Goal: Task Accomplishment & Management: Use online tool/utility

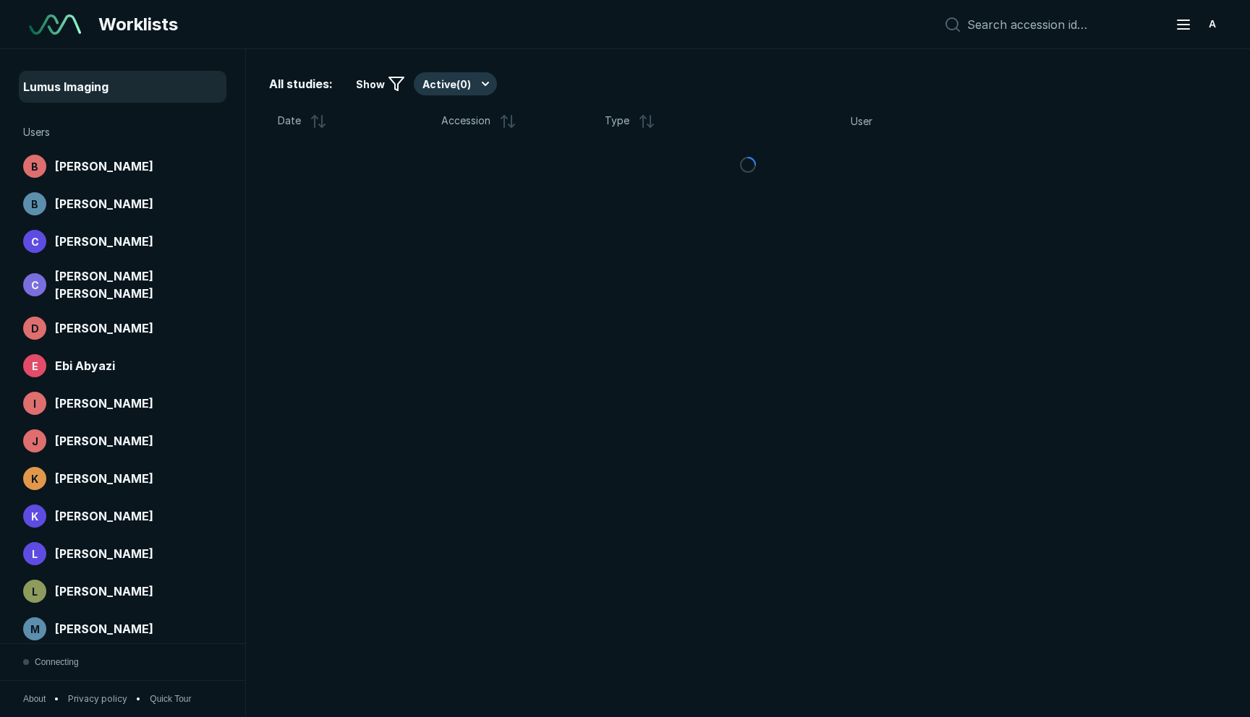
scroll to position [4834, 7482]
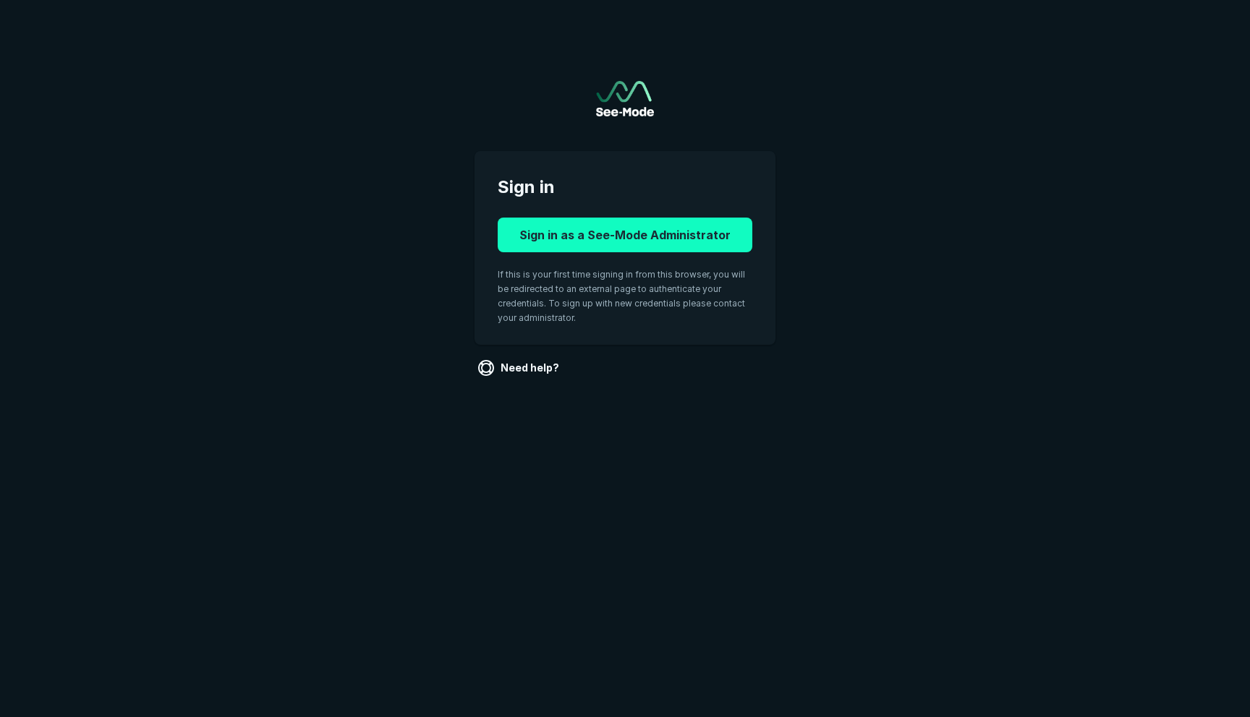
click at [664, 250] on button "Sign in as a See-Mode Administrator" at bounding box center [625, 235] width 255 height 35
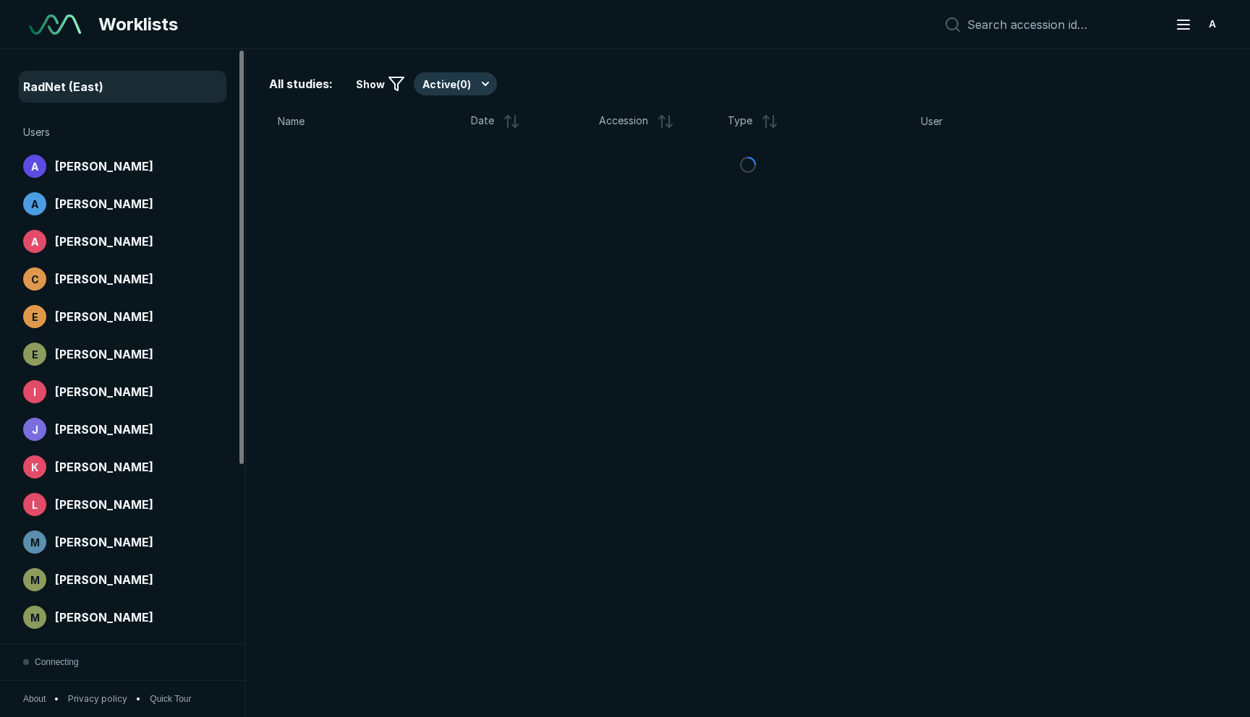
scroll to position [4603, 6144]
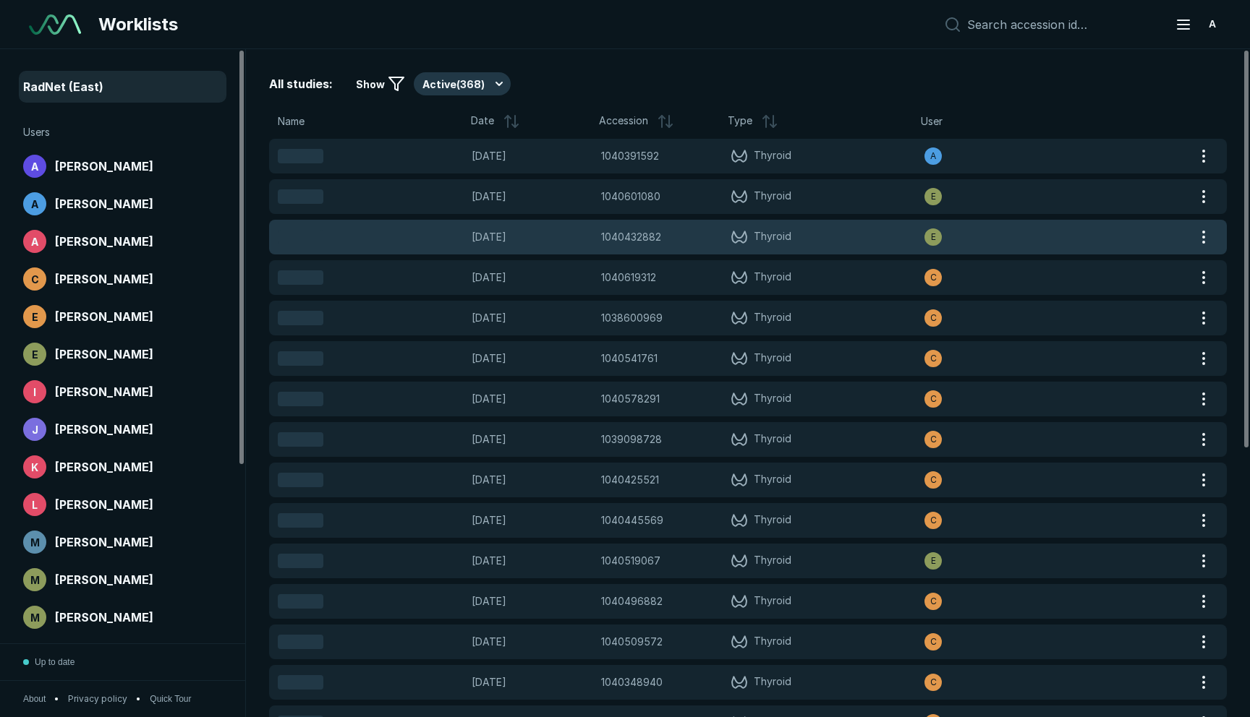
click at [745, 226] on div "Loading 04-SEP-2025 1040432882 1040432882 Thyroid E" at bounding box center [730, 237] width 923 height 35
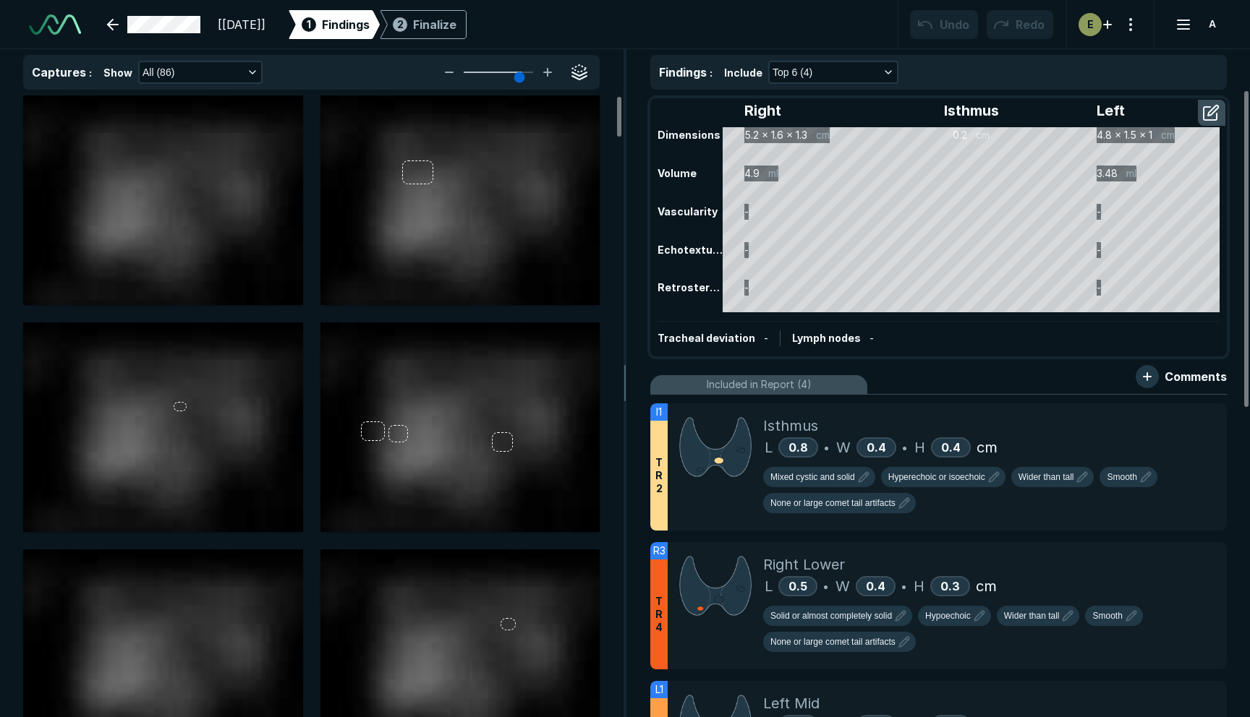
scroll to position [4834, 7482]
click at [168, 19] on link at bounding box center [153, 24] width 111 height 29
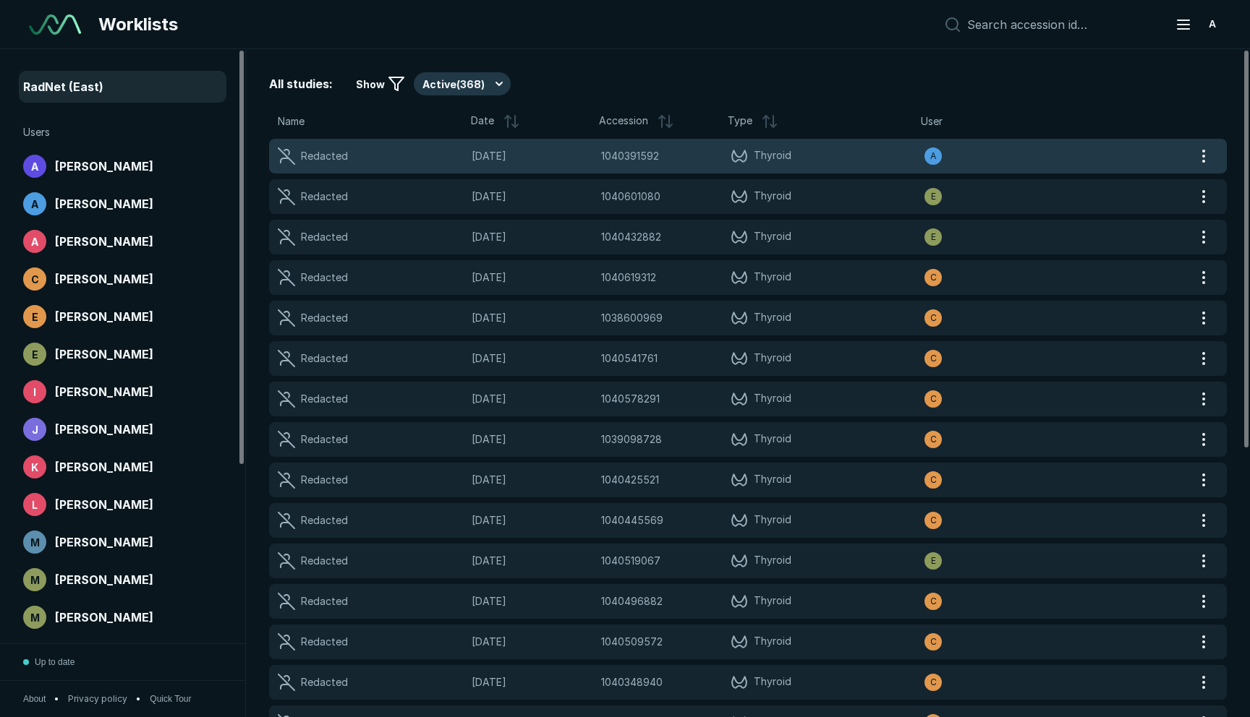
scroll to position [4603, 6144]
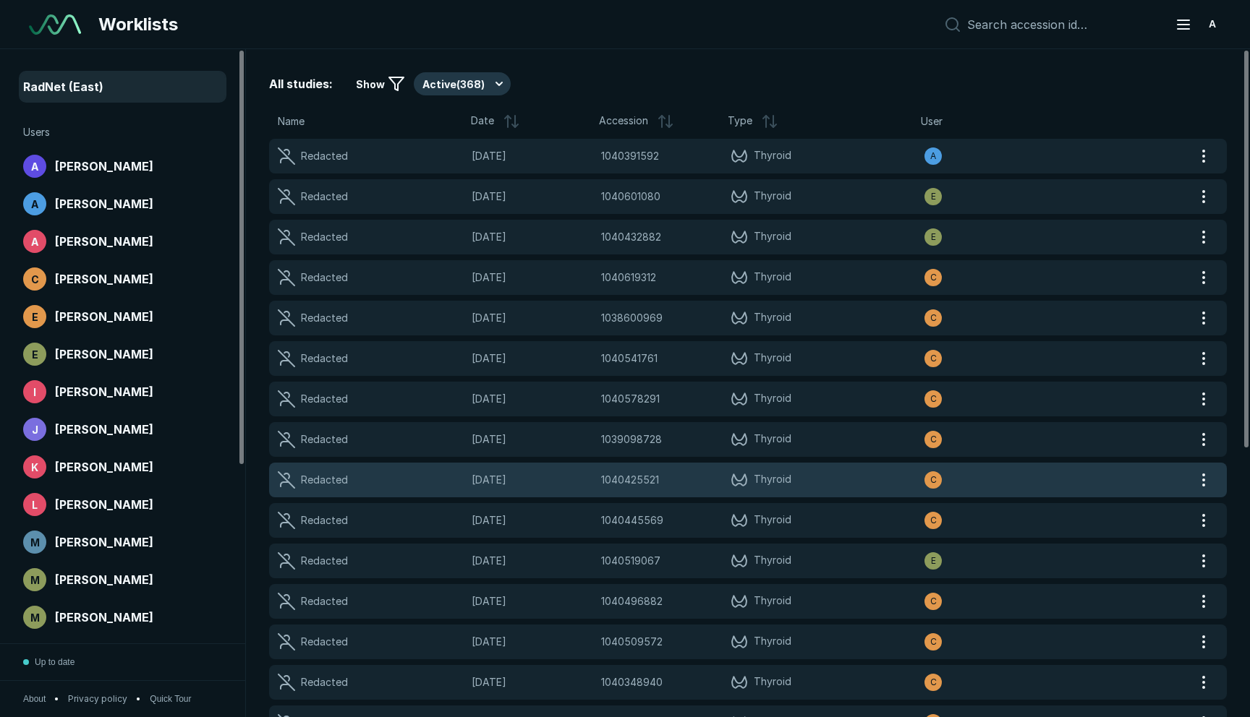
click at [638, 487] on span "1040425521" at bounding box center [630, 480] width 58 height 16
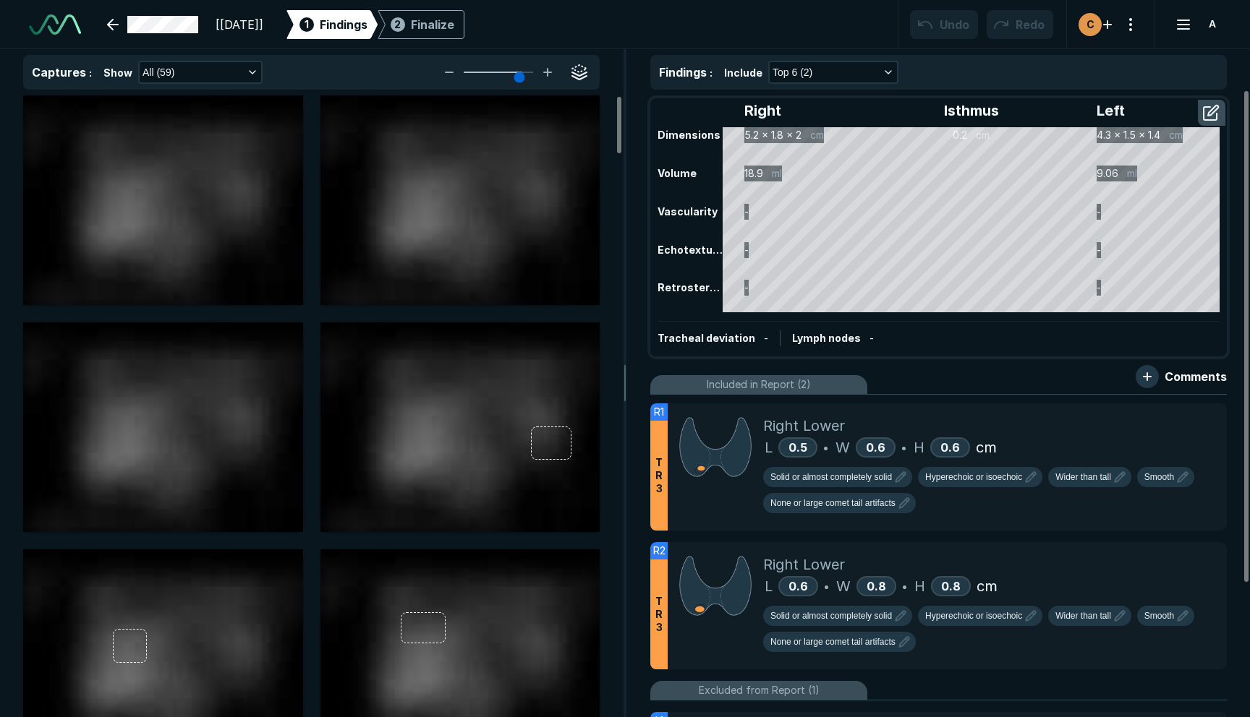
scroll to position [2977, 4439]
click at [174, 23] on link at bounding box center [152, 24] width 108 height 29
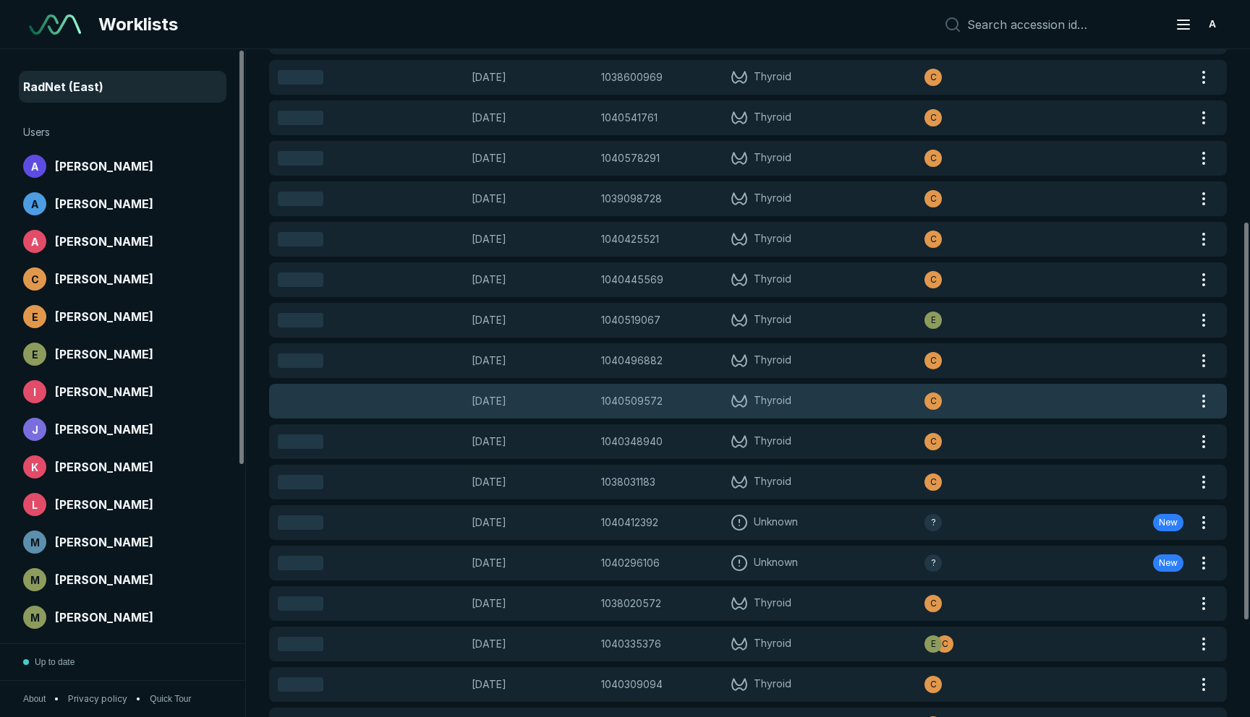
scroll to position [289, 0]
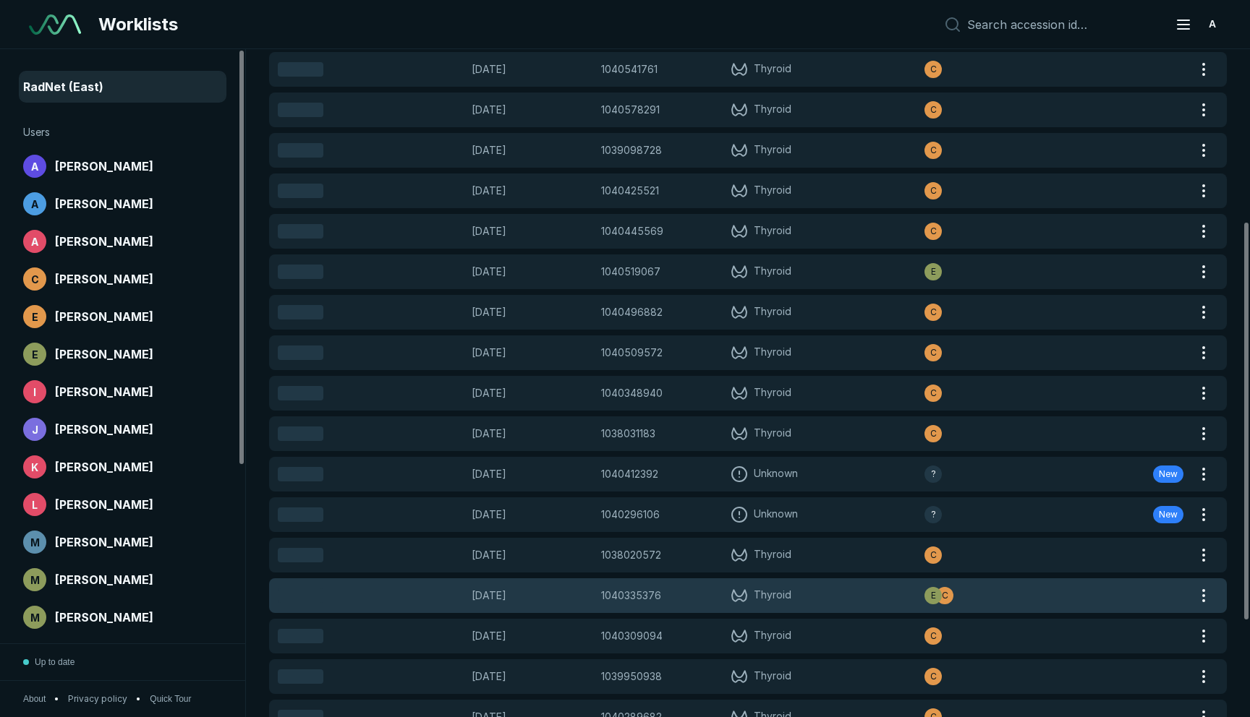
click at [635, 587] on div "Loading 19-AUG-2025 1040335376 1040335376 Thyroid C E" at bounding box center [730, 596] width 923 height 35
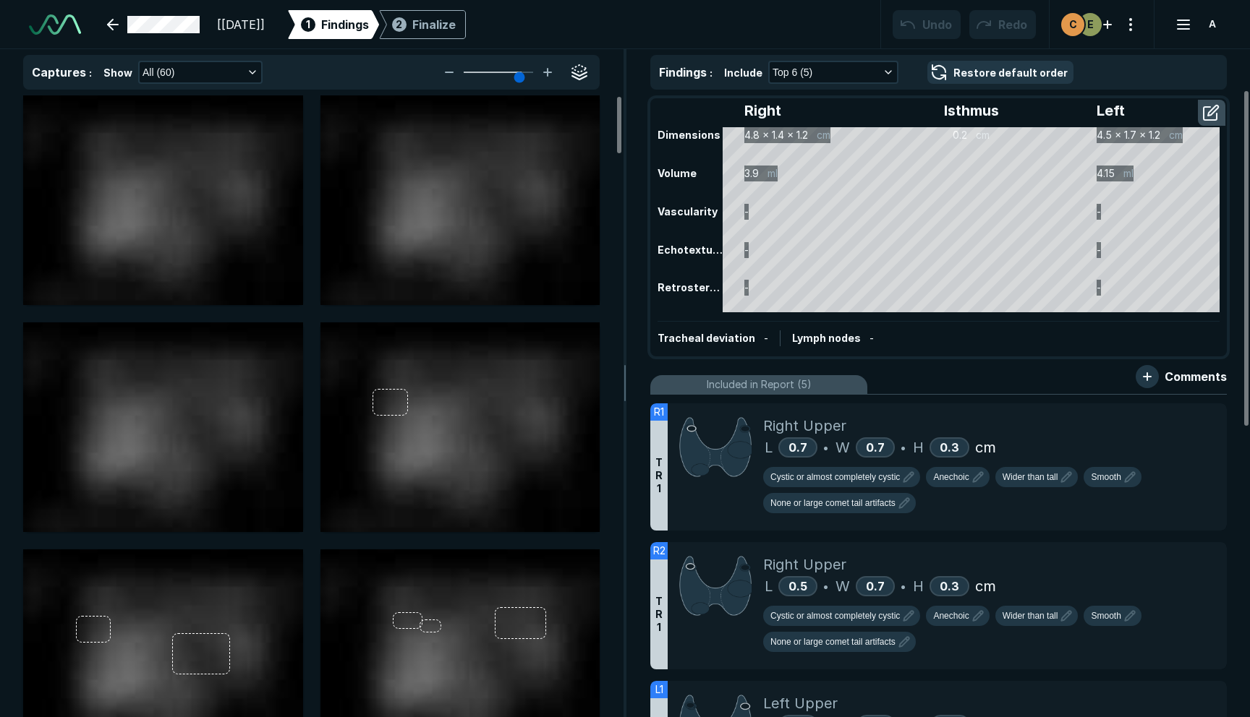
scroll to position [4834, 7482]
click at [171, 22] on link at bounding box center [153, 24] width 110 height 29
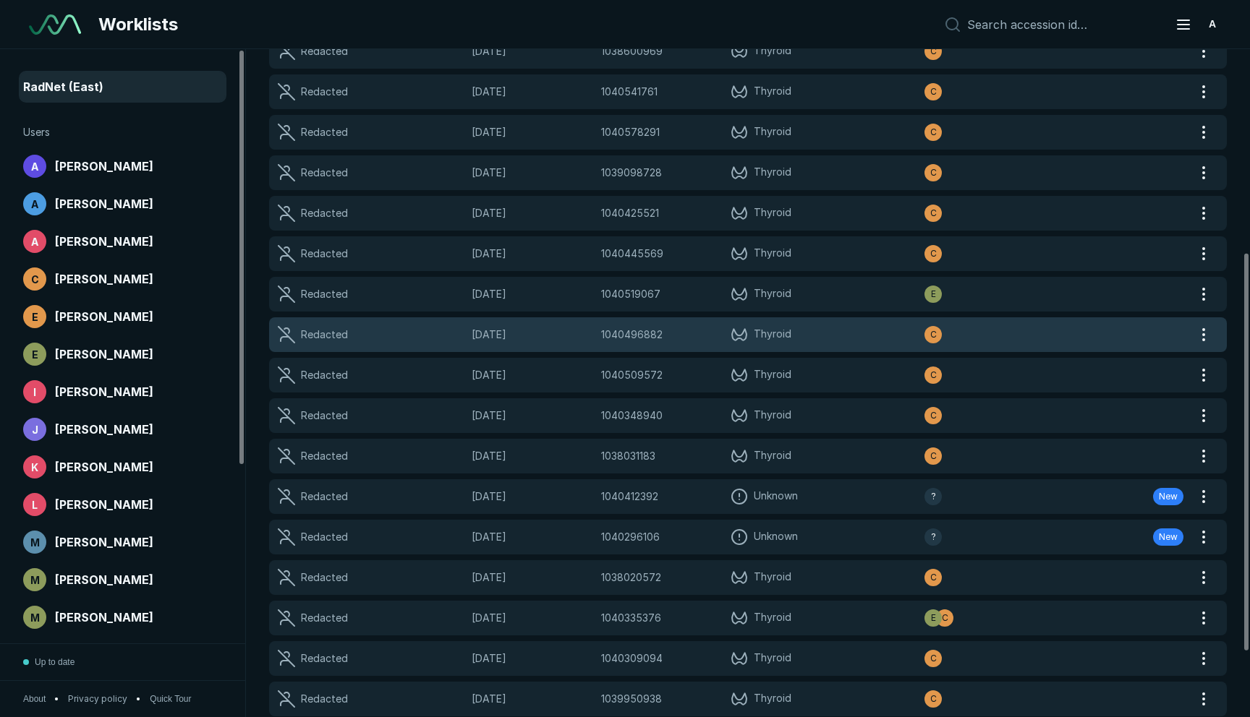
scroll to position [341, 0]
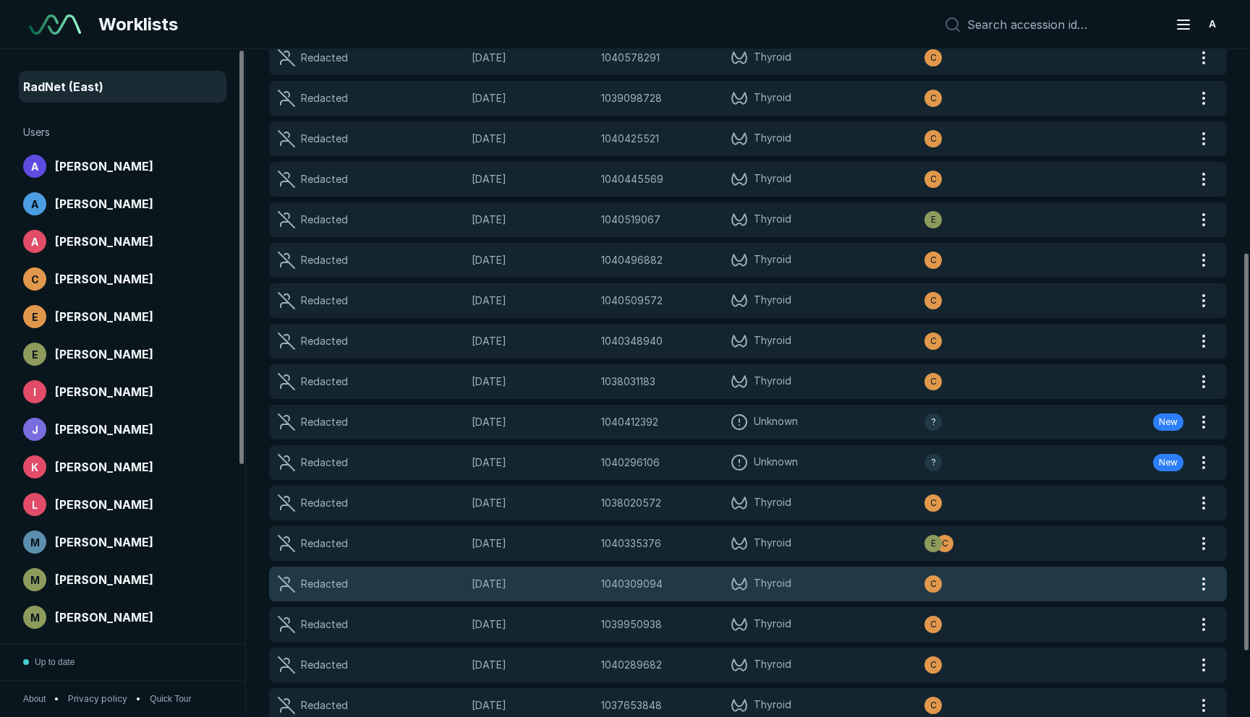
click at [624, 577] on span "1040309094" at bounding box center [631, 584] width 61 height 16
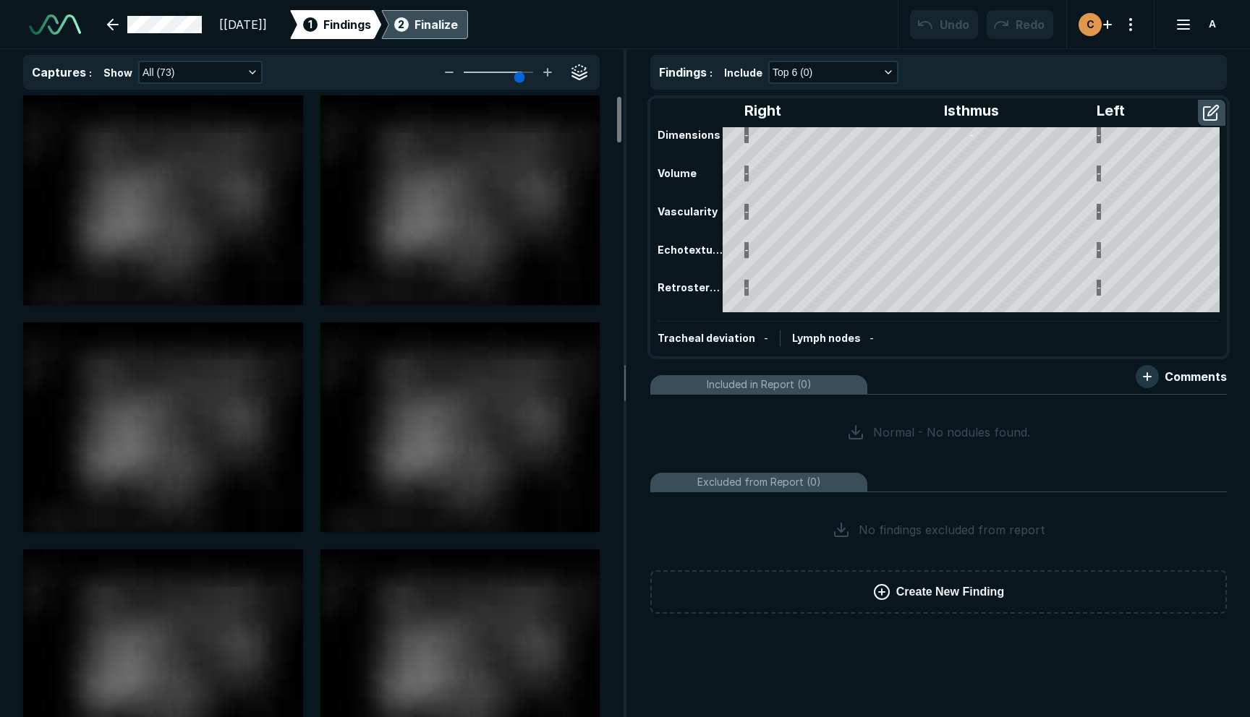
click at [458, 33] on div "2 Finalize" at bounding box center [424, 24] width 67 height 29
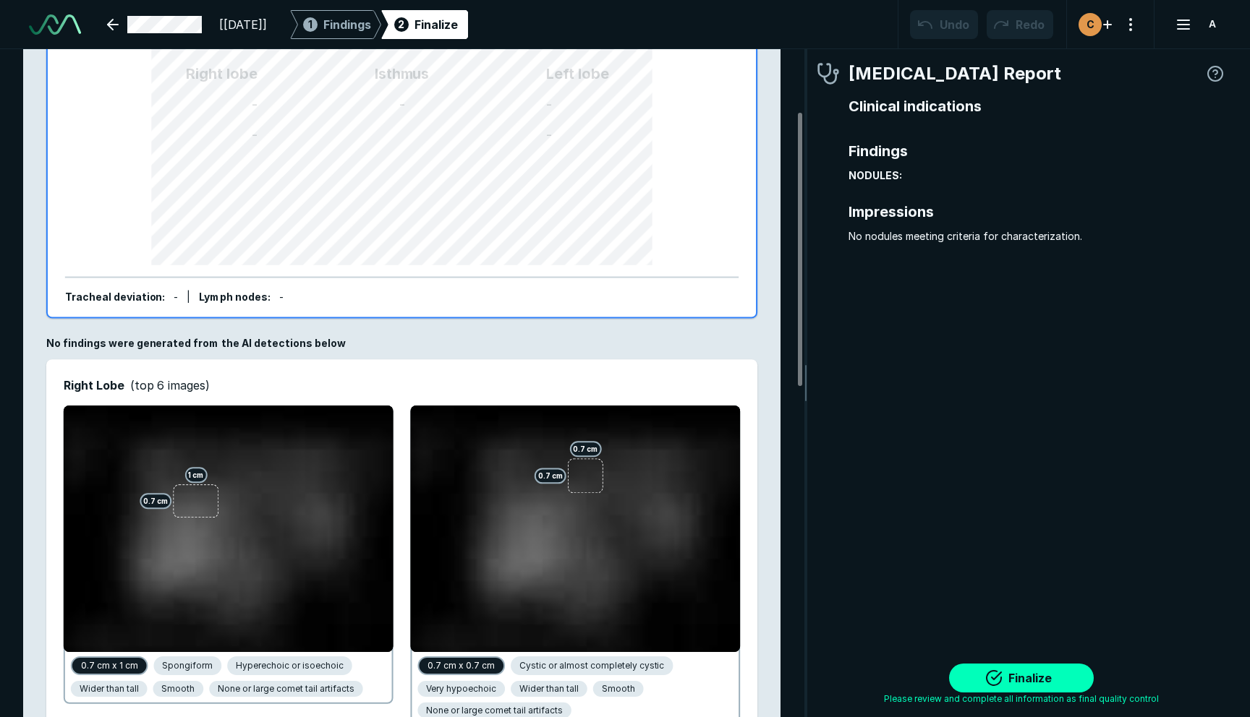
click at [227, 341] on span "No findings were generated from the AI detections below" at bounding box center [195, 343] width 299 height 12
click at [226, 341] on span "No findings were generated from the AI detections below" at bounding box center [195, 343] width 299 height 12
click at [301, 338] on span "No findings were generated from the AI detections below" at bounding box center [195, 343] width 299 height 12
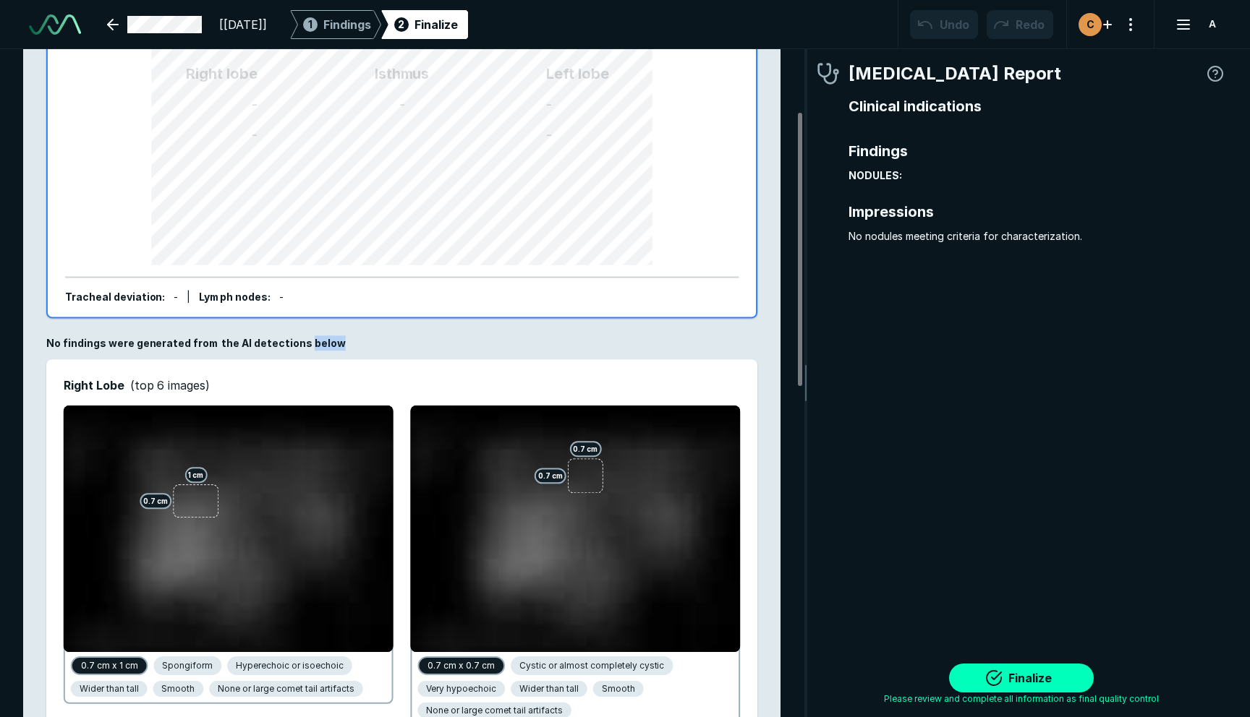
click at [301, 338] on span "No findings were generated from the AI detections below" at bounding box center [195, 343] width 299 height 12
copy span "No findings were generated from the AI detections below"
